Goal: Navigation & Orientation: Find specific page/section

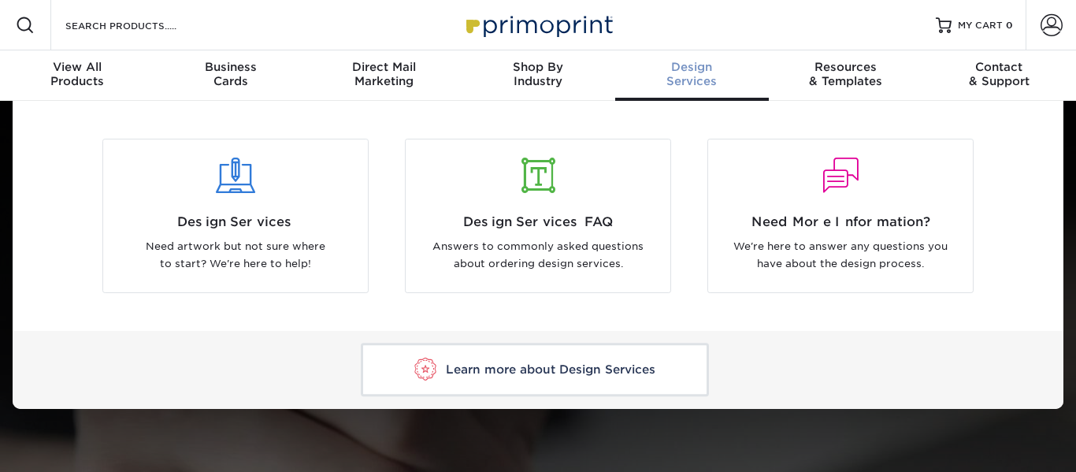
click at [653, 69] on span "Design" at bounding box center [692, 67] width 154 height 14
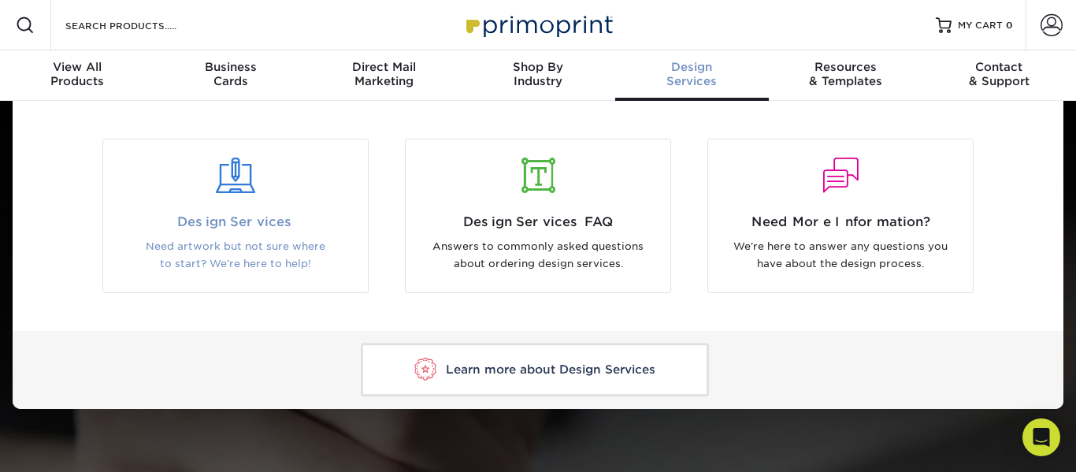
click at [313, 229] on span "Design Services" at bounding box center [235, 222] width 241 height 19
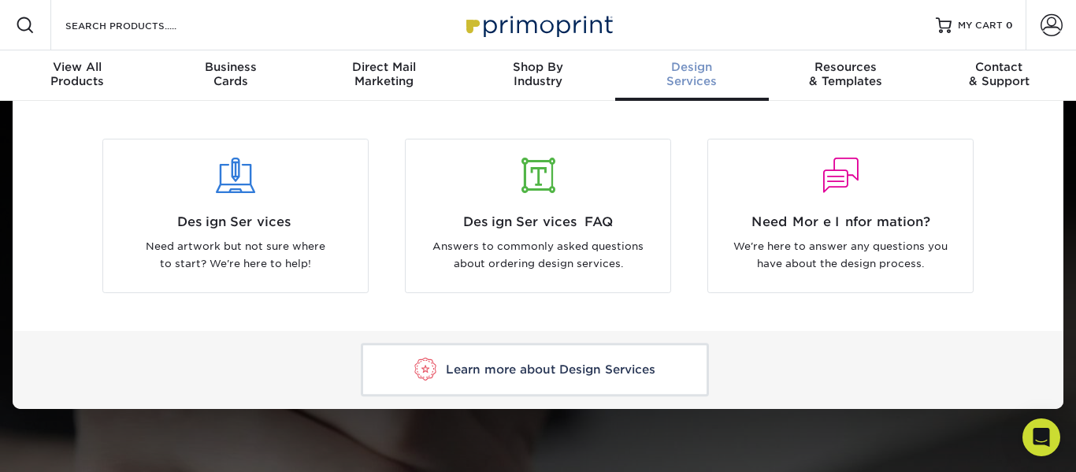
click at [681, 64] on span "Design" at bounding box center [692, 67] width 154 height 14
click at [689, 86] on div "Design Services" at bounding box center [692, 74] width 154 height 28
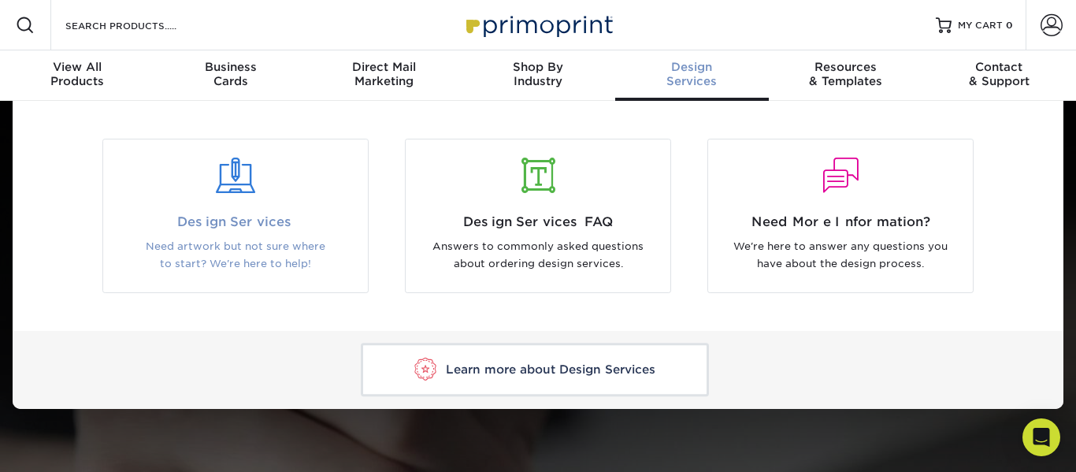
click at [228, 224] on span "Design Services" at bounding box center [235, 222] width 241 height 19
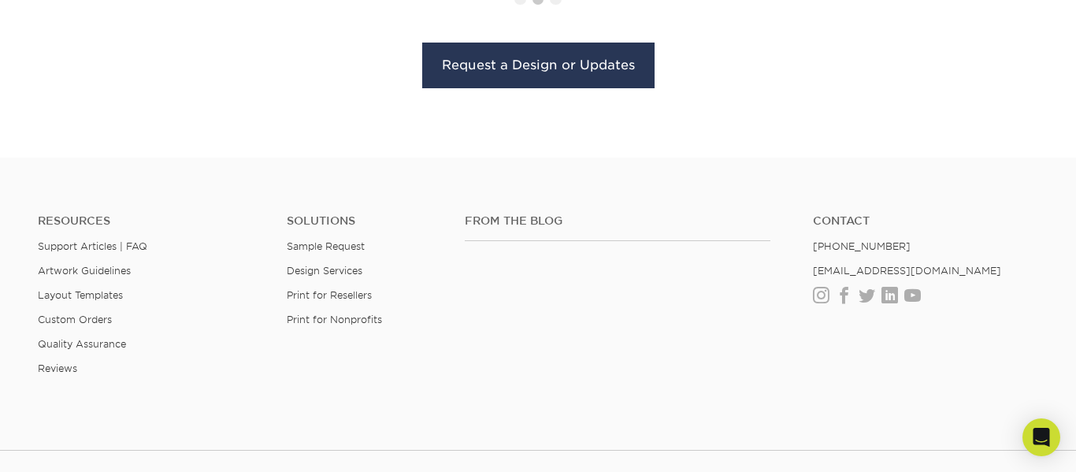
click at [228, 224] on h4 "Resources" at bounding box center [150, 220] width 225 height 13
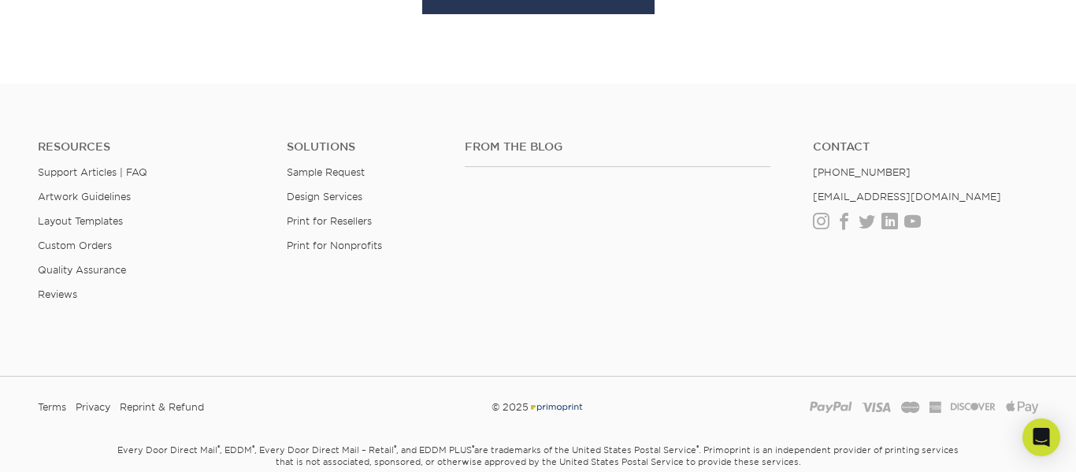
scroll to position [1983, 0]
